Goal: Find specific page/section: Find specific page/section

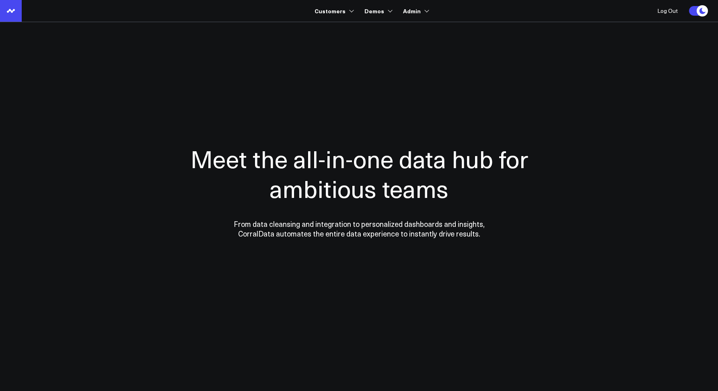
click at [349, 31] on input "Search customers input" at bounding box center [426, 31] width 182 height 9
type input "a"
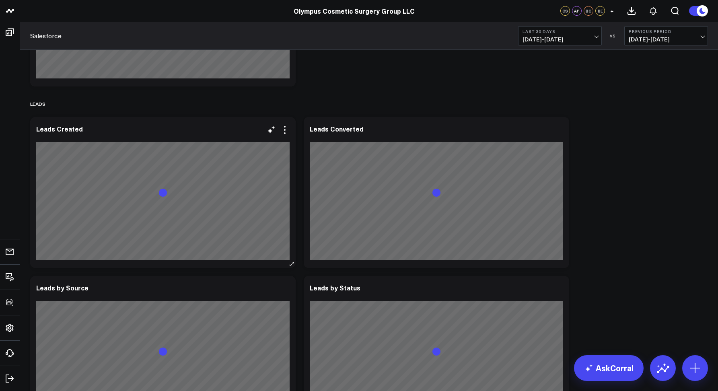
scroll to position [1431, 0]
